Goal: Information Seeking & Learning: Find specific fact

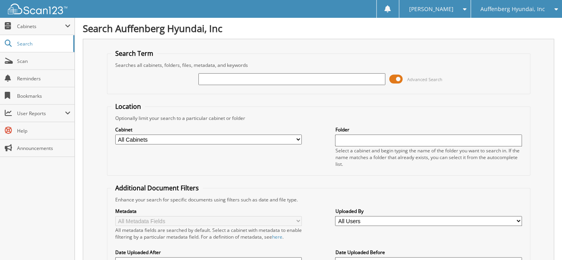
click at [250, 80] on input "text" at bounding box center [292, 79] width 187 height 12
type input "319036"
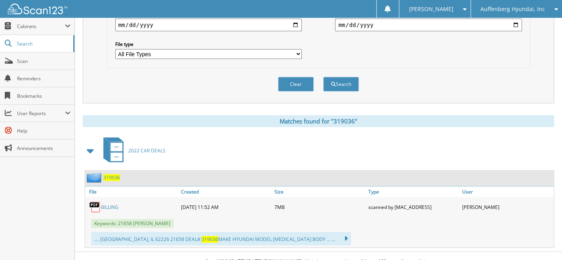
scroll to position [243, 0]
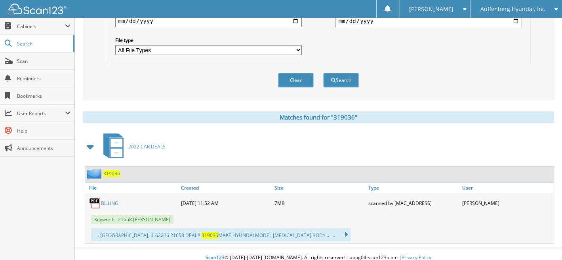
click at [110, 170] on span "319036" at bounding box center [111, 173] width 17 height 7
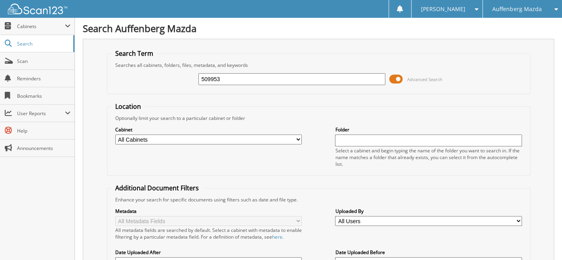
type input "509953"
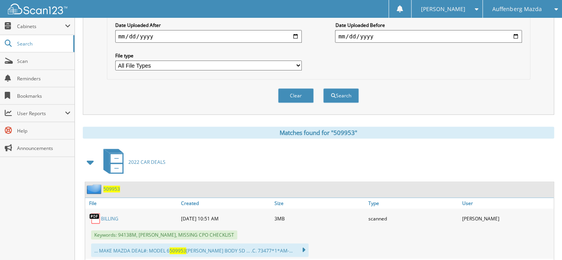
click at [115, 186] on span "509953" at bounding box center [111, 189] width 17 height 7
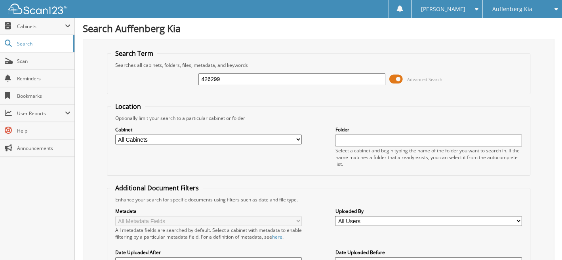
type input "426299"
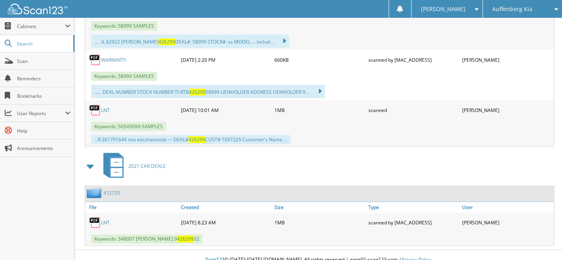
scroll to position [209, 0]
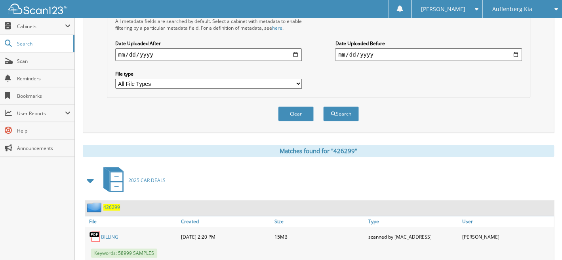
click at [110, 204] on span "426299" at bounding box center [111, 207] width 17 height 7
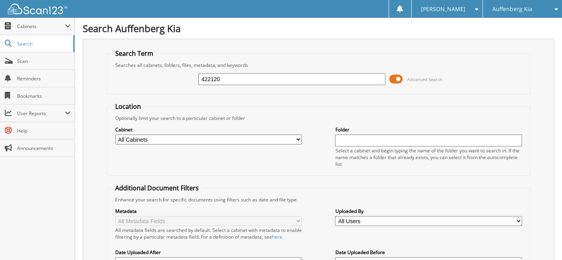
type input "422120"
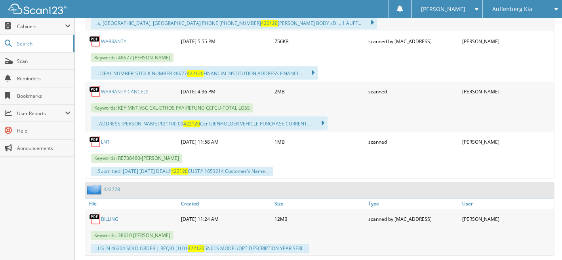
scroll to position [227, 0]
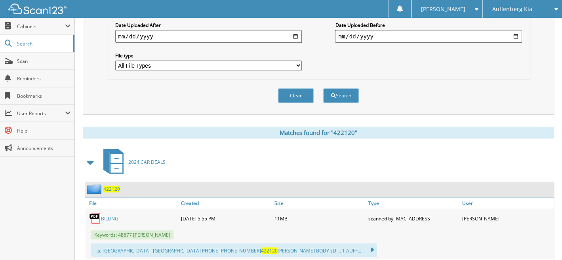
click at [111, 186] on span "422120" at bounding box center [111, 189] width 17 height 7
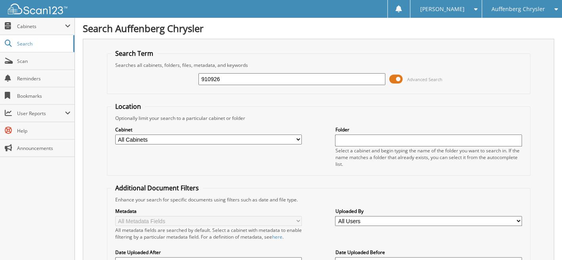
type input "910926"
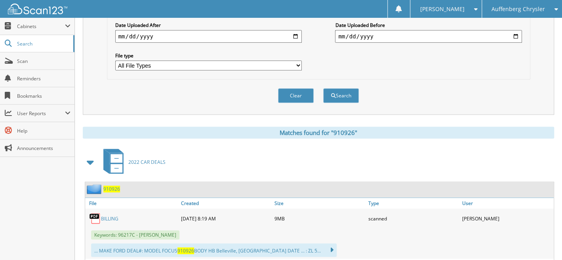
click at [113, 186] on span "910926" at bounding box center [111, 189] width 17 height 7
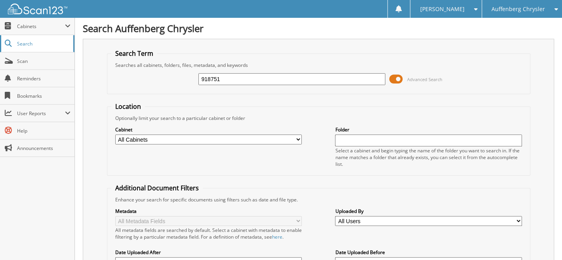
type input "918751"
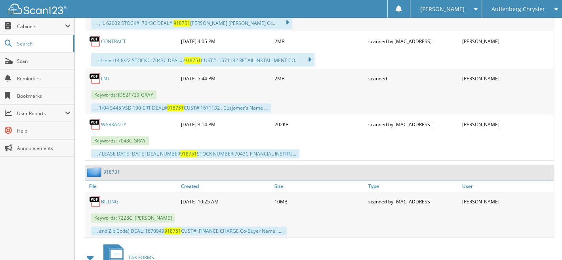
scroll to position [227, 0]
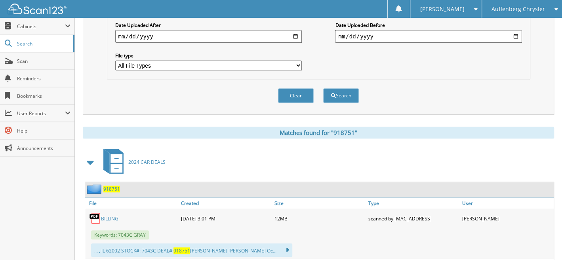
click at [113, 186] on span "918751" at bounding box center [111, 189] width 17 height 7
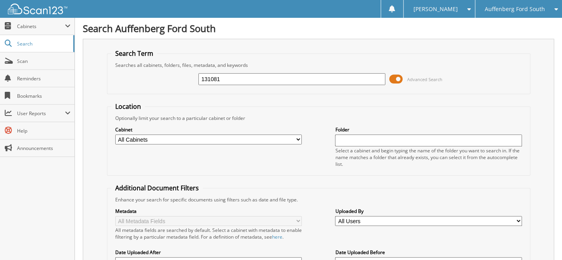
type input "131081"
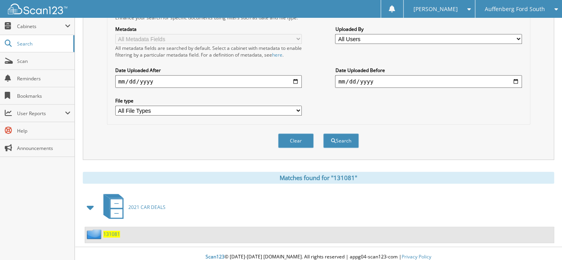
click at [111, 231] on span "131081" at bounding box center [111, 234] width 17 height 7
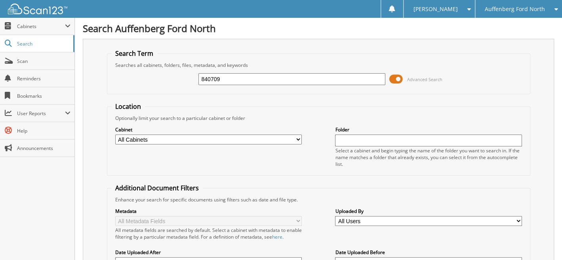
type input "840709"
click at [514, 10] on span "Auffenberg Ford North" at bounding box center [515, 9] width 60 height 5
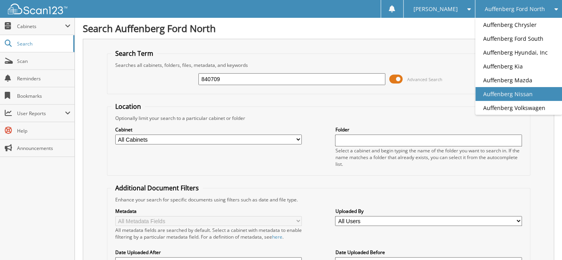
click at [507, 90] on link "Auffenberg Nissan" at bounding box center [518, 94] width 87 height 14
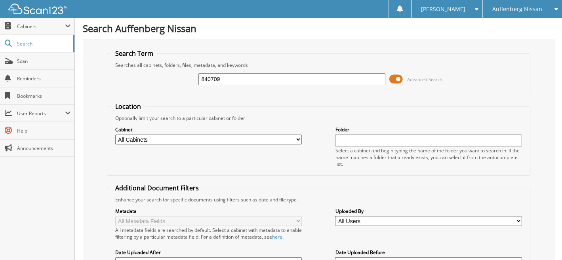
type input "840709"
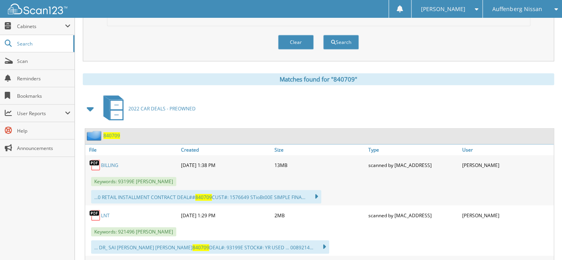
scroll to position [455, 0]
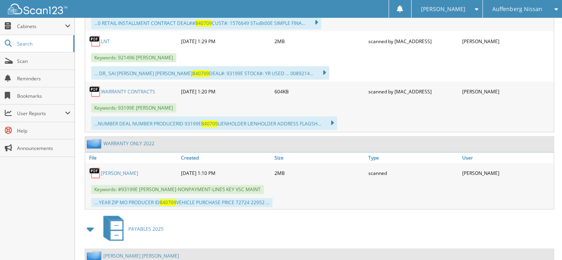
drag, startPoint x: 331, startPoint y: 184, endPoint x: 327, endPoint y: 183, distance: 4.0
click at [330, 184] on div "Keywords: #93199E [PERSON_NAME]-NONPAYMENT-LINE5 KEY VSC MAINT" at bounding box center [319, 189] width 469 height 13
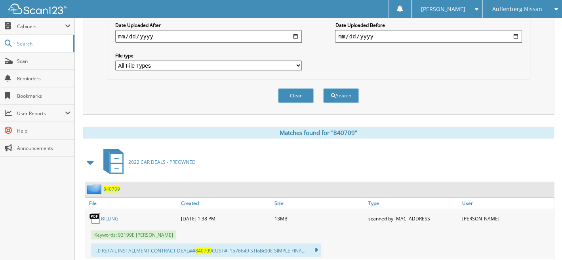
click at [113, 186] on span "840709" at bounding box center [111, 189] width 17 height 7
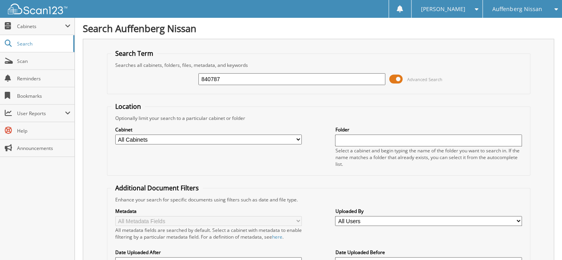
type input "840787"
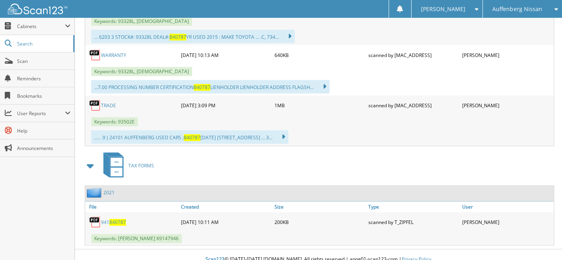
scroll to position [214, 0]
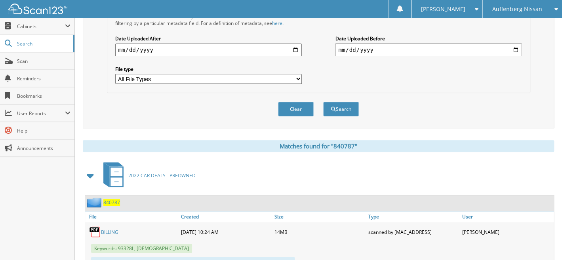
click at [113, 199] on span "840787" at bounding box center [111, 202] width 17 height 7
